Goal: Task Accomplishment & Management: Complete application form

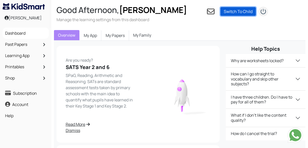
click at [235, 12] on link "Switch To Child" at bounding box center [237, 11] width 35 height 9
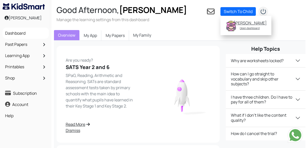
click at [167, 44] on div "Your subscription is inactive. Please make the payment to activate. Pay £ Are y…" at bounding box center [179, 116] width 251 height 150
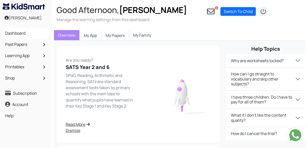
click at [143, 37] on link "My Family" at bounding box center [142, 35] width 26 height 10
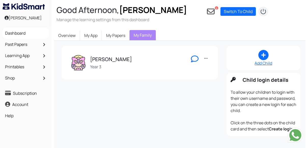
click at [263, 57] on icon at bounding box center [263, 55] width 10 height 10
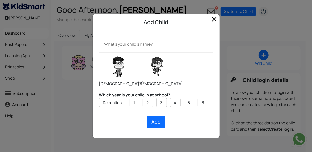
click at [158, 73] on label at bounding box center [157, 66] width 38 height 25
click at [138, 52] on input "radio" at bounding box center [138, 52] width 0 height 0
radio input "true"
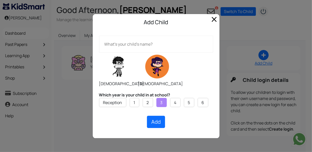
click at [160, 103] on label "3" at bounding box center [161, 102] width 2 height 6
click at [0, 0] on input "3" at bounding box center [0, 0] width 0 height 0
click at [156, 121] on button "Add" at bounding box center [156, 122] width 18 height 12
type input "Shaanviy Ravindran"
click at [154, 123] on button "Add" at bounding box center [156, 122] width 18 height 12
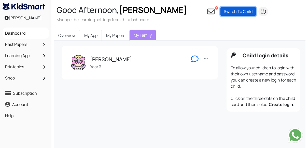
click at [234, 11] on link "Switch To Child" at bounding box center [237, 11] width 35 height 9
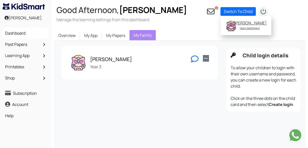
click at [207, 58] on link at bounding box center [206, 58] width 6 height 7
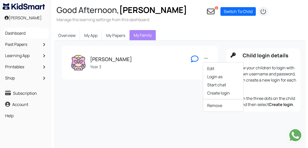
click at [188, 100] on div "Shaasti Ravindran Year 3 Edit Login as Start chat Create login Remove" at bounding box center [138, 80] width 165 height 68
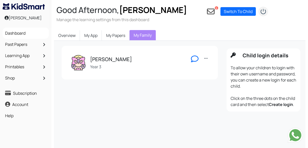
click at [245, 130] on div "Shaasti Ravindran Year 3 Edit Login as Start chat Create login Remove Add Child…" at bounding box center [179, 115] width 251 height 148
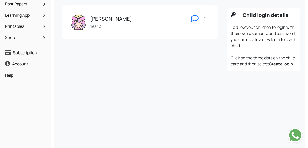
scroll to position [49, 0]
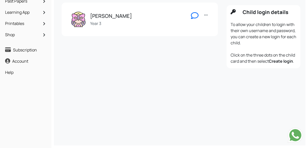
click at [235, 9] on icon at bounding box center [233, 11] width 5 height 5
click at [208, 12] on link at bounding box center [206, 15] width 6 height 7
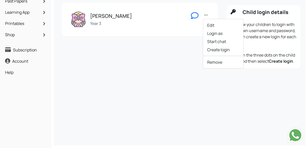
click at [182, 72] on div "Shaasti Ravindran Year 3 Edit Login as Start chat Create login Remove Add Child…" at bounding box center [179, 71] width 251 height 148
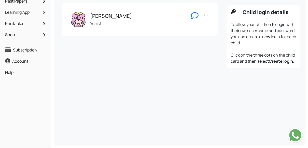
scroll to position [34, 0]
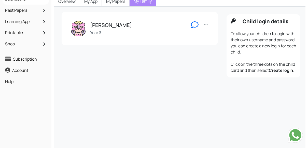
click at [141, 3] on link "My Family" at bounding box center [143, 1] width 26 height 10
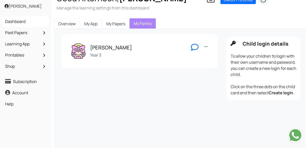
scroll to position [0, 0]
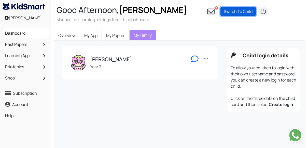
click at [240, 12] on link "Switch To Child" at bounding box center [237, 11] width 35 height 9
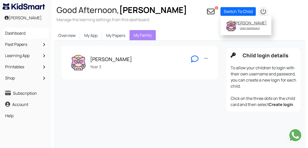
click at [143, 35] on link "My Family" at bounding box center [143, 35] width 26 height 10
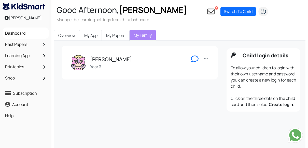
click at [68, 38] on link "Overview" at bounding box center [67, 35] width 26 height 11
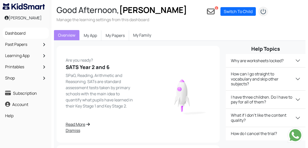
click at [139, 36] on link "My Family" at bounding box center [142, 35] width 26 height 10
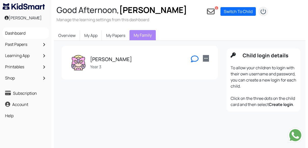
click at [206, 60] on icon at bounding box center [206, 58] width 4 height 4
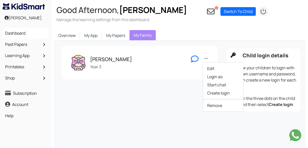
click at [187, 97] on div "Shaasti Ravindran Year 3 Edit Login as Start chat Create login Remove" at bounding box center [138, 80] width 165 height 68
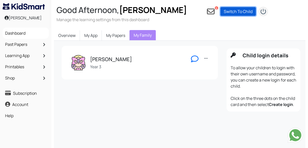
click at [240, 9] on link "Switch To Child" at bounding box center [237, 11] width 35 height 9
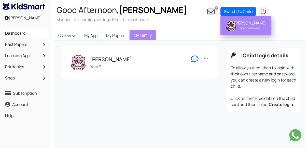
click at [244, 23] on div "[PERSON_NAME]" at bounding box center [250, 22] width 32 height 5
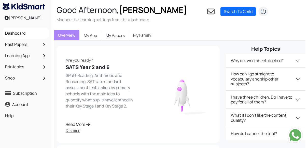
click at [143, 35] on link "My Family" at bounding box center [142, 35] width 26 height 10
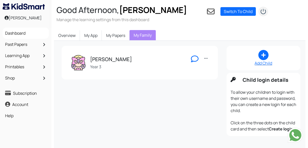
click at [260, 63] on div "Add Child" at bounding box center [264, 63] width 66 height 6
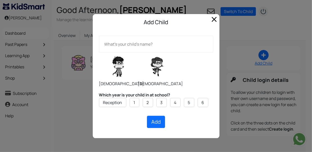
click at [137, 44] on input "text" at bounding box center [156, 44] width 114 height 17
type input "Shaanviy ravindran"
click at [156, 66] on label at bounding box center [157, 66] width 38 height 25
click at [138, 52] on input "radio" at bounding box center [138, 52] width 0 height 0
radio input "true"
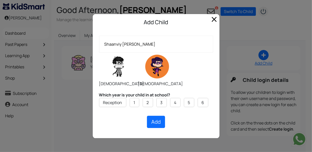
click at [124, 44] on input "Shaanviy ravindran" at bounding box center [156, 44] width 114 height 17
type input "Shaanviy Ravindran"
click at [160, 99] on label "3" at bounding box center [161, 102] width 2 height 6
click at [0, 0] on input "3" at bounding box center [0, 0] width 0 height 0
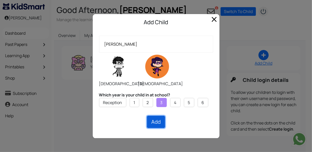
click at [158, 120] on button "Add" at bounding box center [156, 122] width 18 height 12
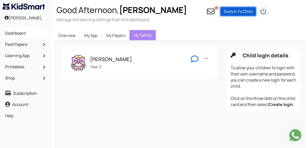
click at [232, 12] on link "Switch To Child" at bounding box center [237, 11] width 35 height 9
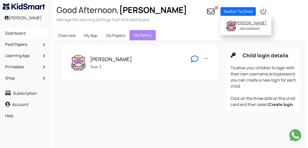
click at [69, 36] on link "Overview" at bounding box center [67, 35] width 26 height 11
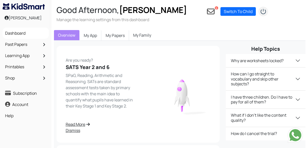
click at [141, 36] on link "My Family" at bounding box center [142, 35] width 26 height 10
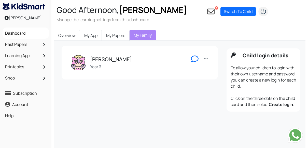
click at [253, 59] on h5 "Child login details" at bounding box center [270, 55] width 54 height 6
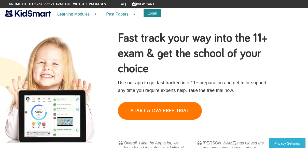
click at [152, 13] on button "Login" at bounding box center [153, 13] width 18 height 8
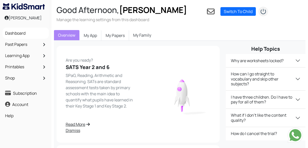
click at [139, 37] on link "My Family" at bounding box center [142, 35] width 26 height 10
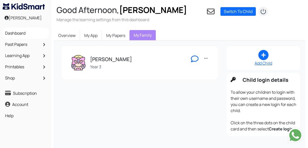
click at [263, 57] on icon at bounding box center [263, 55] width 10 height 10
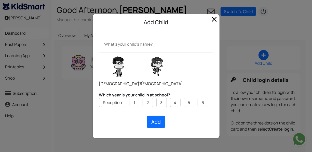
click at [132, 44] on input "text" at bounding box center [156, 44] width 114 height 17
type input "Shaanviy"
click at [160, 103] on label "3" at bounding box center [161, 102] width 2 height 6
click at [0, 0] on input "3" at bounding box center [0, 0] width 0 height 0
click at [158, 64] on label at bounding box center [157, 66] width 38 height 25
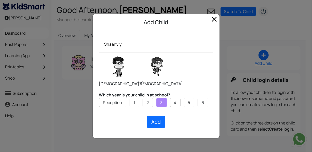
click at [138, 52] on input "radio" at bounding box center [138, 52] width 0 height 0
radio input "true"
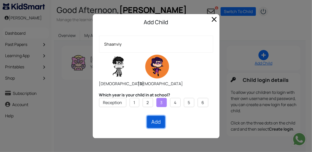
click at [157, 123] on button "Add" at bounding box center [156, 122] width 18 height 12
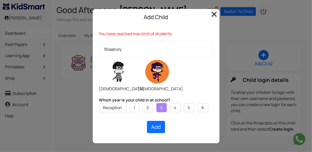
click at [215, 13] on span "Close" at bounding box center [214, 14] width 8 height 8
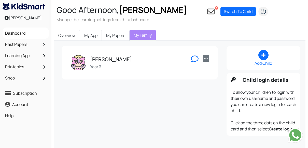
click at [206, 60] on icon at bounding box center [206, 58] width 4 height 4
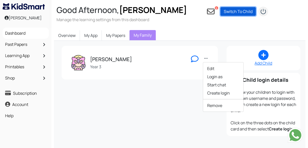
click at [239, 11] on link "Switch To Child" at bounding box center [237, 11] width 35 height 9
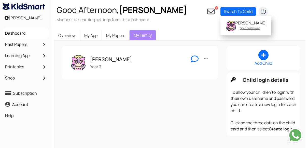
click at [264, 56] on icon at bounding box center [263, 55] width 10 height 10
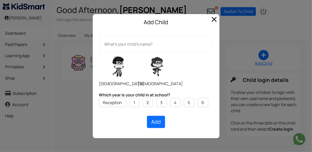
click at [129, 45] on input "text" at bounding box center [156, 44] width 114 height 17
type input "s"
type input "[PERSON_NAME]"
click at [157, 67] on label at bounding box center [157, 66] width 38 height 25
click at [138, 52] on input "radio" at bounding box center [138, 52] width 0 height 0
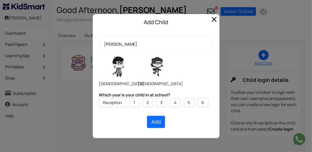
radio input "true"
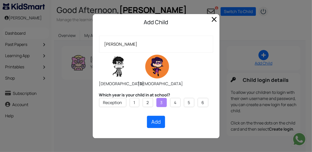
click at [160, 102] on label "3" at bounding box center [161, 102] width 2 height 6
click at [0, 0] on input "3" at bounding box center [0, 0] width 0 height 0
click at [155, 123] on button "Add" at bounding box center [156, 122] width 18 height 12
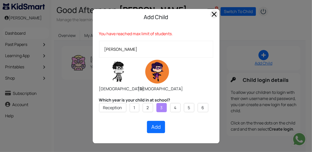
click at [215, 14] on span "Close" at bounding box center [214, 14] width 8 height 8
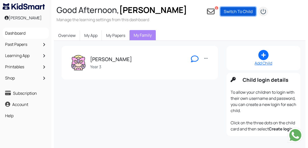
click at [246, 11] on link "Switch To Child" at bounding box center [237, 11] width 35 height 9
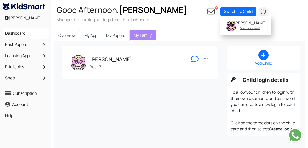
click at [295, 133] on img at bounding box center [295, 134] width 15 height 15
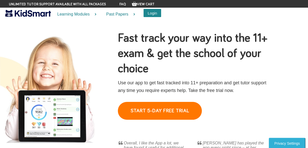
click at [152, 14] on button "Login" at bounding box center [153, 13] width 18 height 8
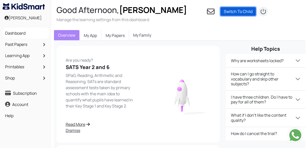
click at [241, 11] on link "Switch To Child" at bounding box center [237, 11] width 35 height 9
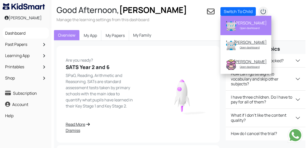
click at [248, 23] on div "[PERSON_NAME]" at bounding box center [250, 22] width 32 height 5
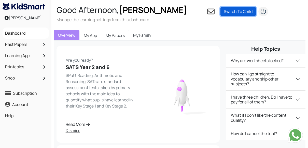
click at [245, 11] on link "Switch To Child" at bounding box center [237, 11] width 35 height 9
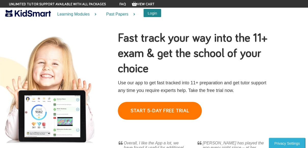
click at [153, 15] on button "Login" at bounding box center [153, 13] width 18 height 8
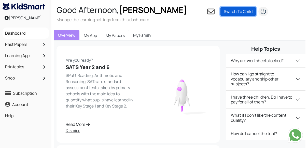
click at [234, 14] on link "Switch To Child" at bounding box center [237, 11] width 35 height 9
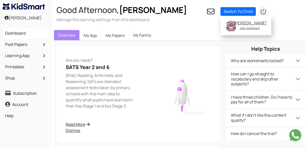
click at [196, 27] on div "Good Afternoon, [PERSON_NAME] Manage the learning settings from this dashboard …" at bounding box center [182, 13] width 262 height 27
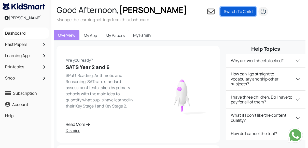
click at [247, 9] on link "Switch To Child" at bounding box center [237, 11] width 35 height 9
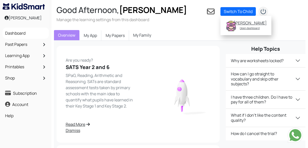
click at [143, 37] on link "My Family" at bounding box center [142, 35] width 26 height 10
